Goal: Task Accomplishment & Management: Manage account settings

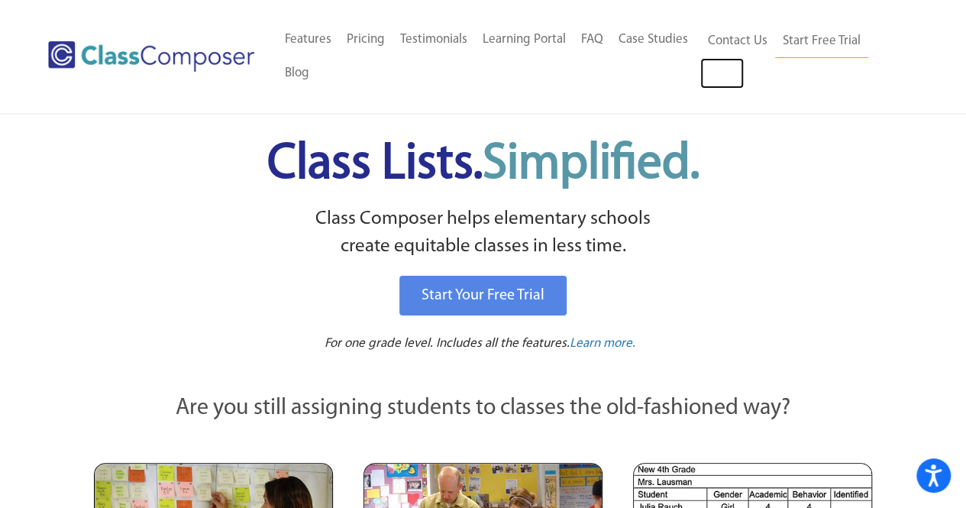
click at [701, 86] on link "Log In" at bounding box center [722, 73] width 44 height 31
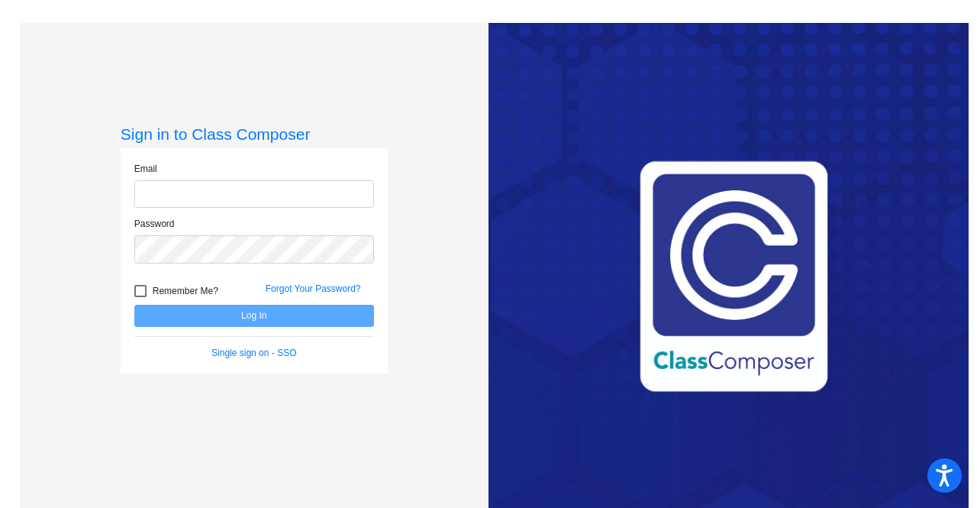
type input "[PERSON_NAME][EMAIL_ADDRESS][PERSON_NAME][DOMAIN_NAME]"
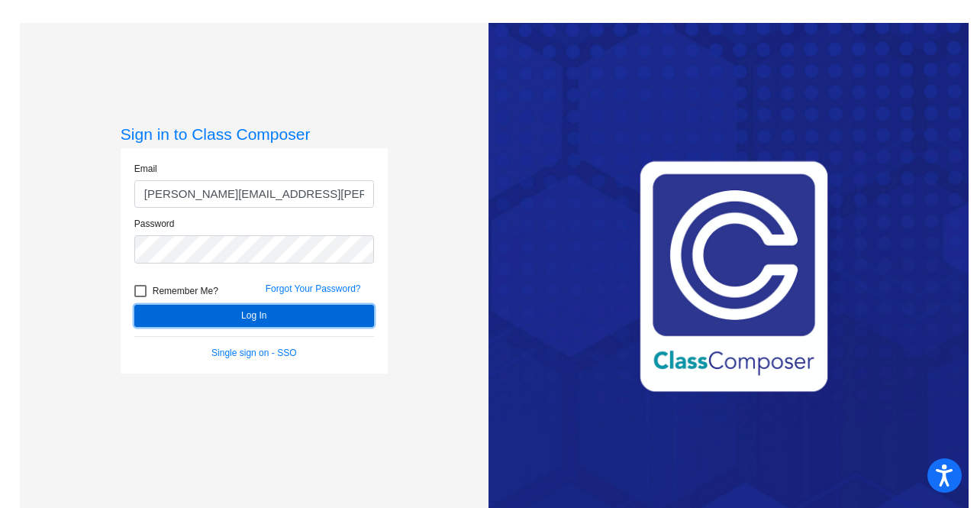
click at [247, 318] on button "Log In" at bounding box center [254, 316] width 240 height 22
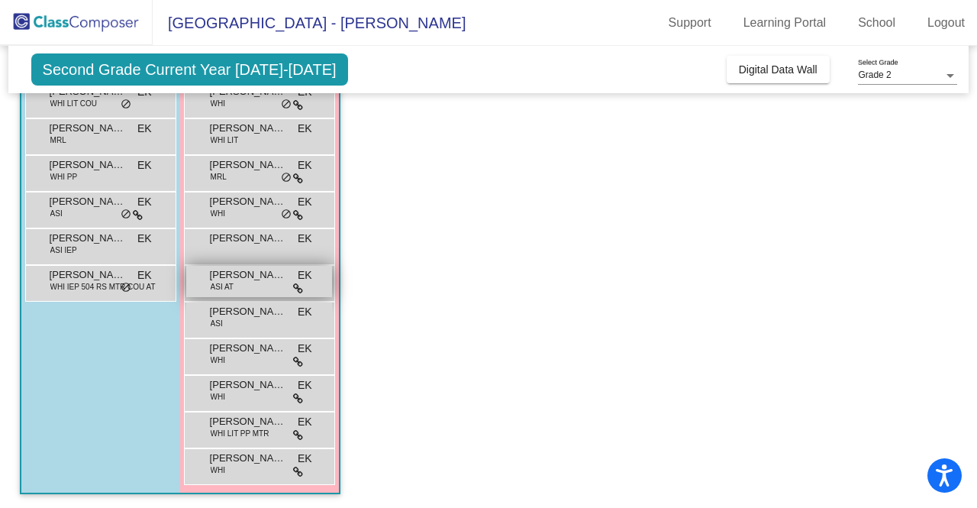
scroll to position [310, 0]
click at [521, 222] on app-classroom "Class 1 - SPED CC picture_as_pdf [PERSON_NAME] Add Student First Name Last Name…" at bounding box center [489, 171] width 938 height 673
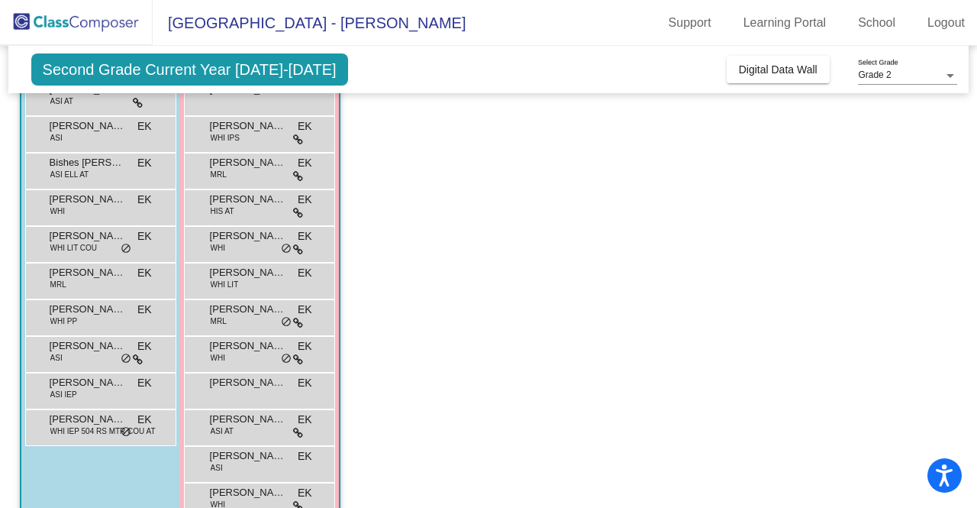
scroll to position [5, 0]
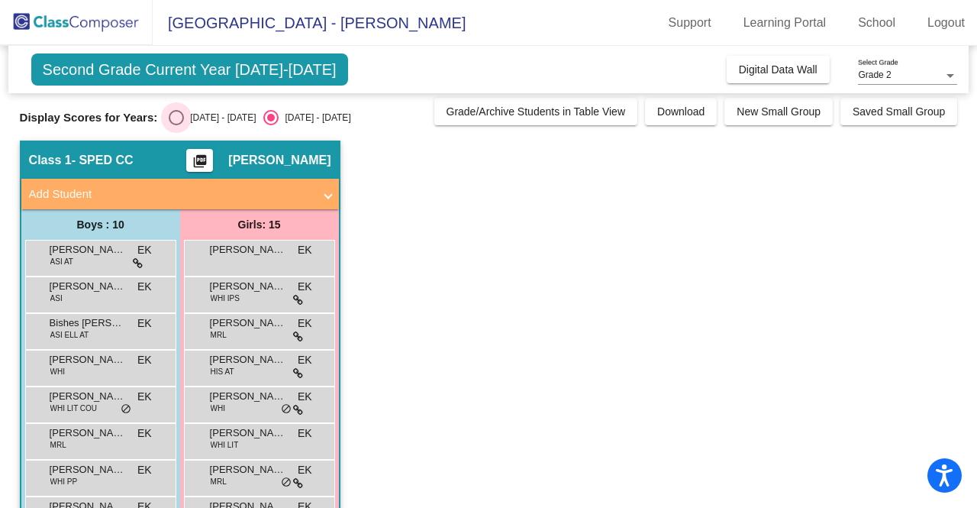
click at [183, 116] on div "Select an option" at bounding box center [176, 117] width 15 height 15
click at [176, 125] on input "[DATE] - [DATE]" at bounding box center [176, 125] width 1 height 1
radio input "true"
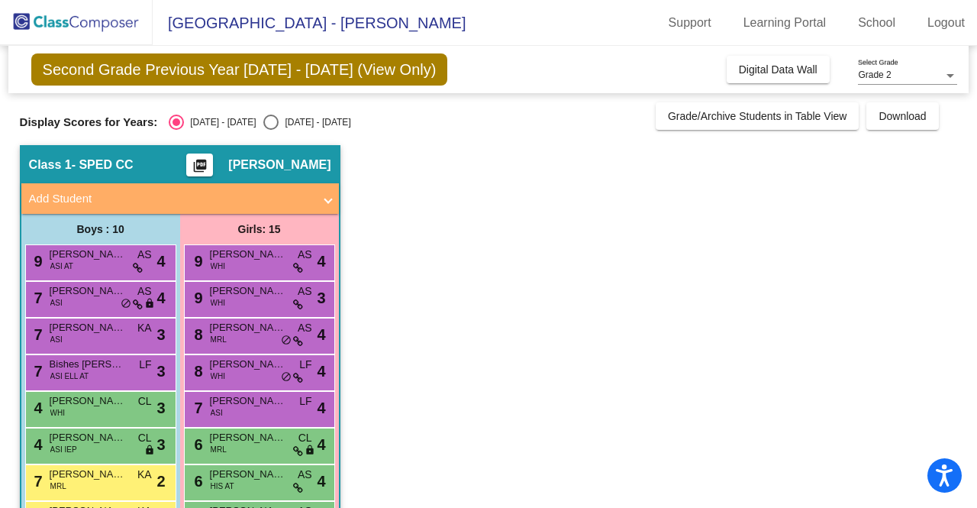
scroll to position [0, 0]
